Goal: Task Accomplishment & Management: Manage account settings

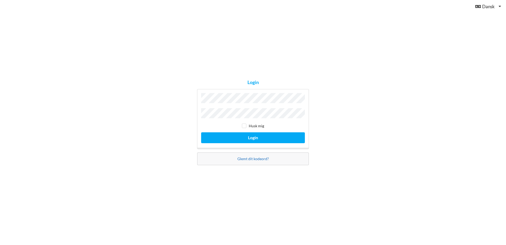
click at [251, 156] on link "Glemt dit kodeord?" at bounding box center [252, 158] width 31 height 4
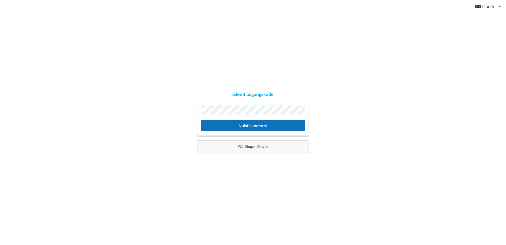
click at [254, 124] on button "Nulstil kodeord" at bounding box center [253, 125] width 104 height 11
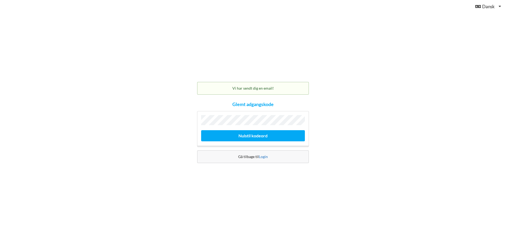
click at [264, 156] on link "Login" at bounding box center [263, 156] width 9 height 4
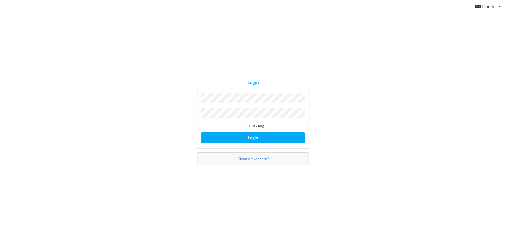
click at [201, 132] on button "Login" at bounding box center [253, 137] width 104 height 11
